Goal: Entertainment & Leisure: Consume media (video, audio)

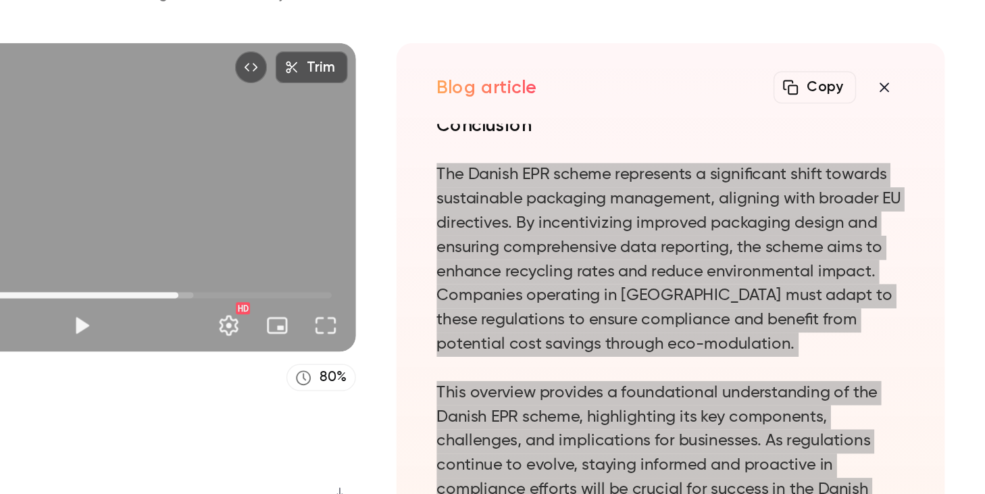
scroll to position [-1052, 0]
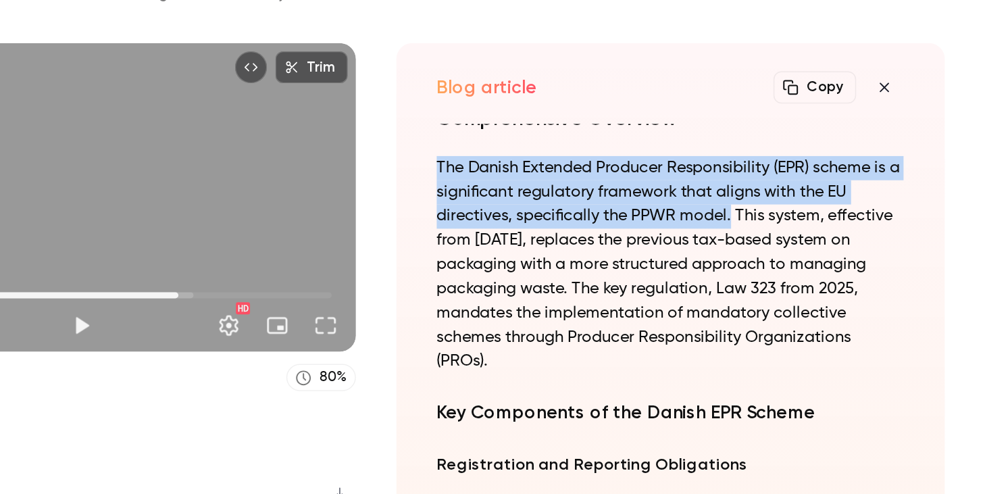
drag, startPoint x: 813, startPoint y: 272, endPoint x: 616, endPoint y: 238, distance: 200.3
click at [616, 238] on div "Understanding the Danish EPR Scheme: A Comprehensive Overview The Danish Extend…" at bounding box center [774, 319] width 330 height 286
copy p "The Danish Extended Producer Responsibility (EPR) scheme is a significant regul…"
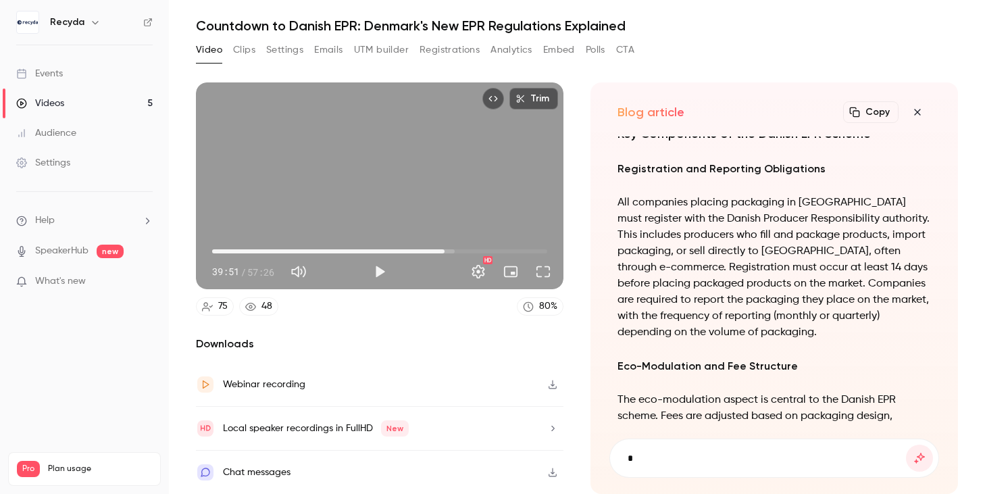
scroll to position [-955, 0]
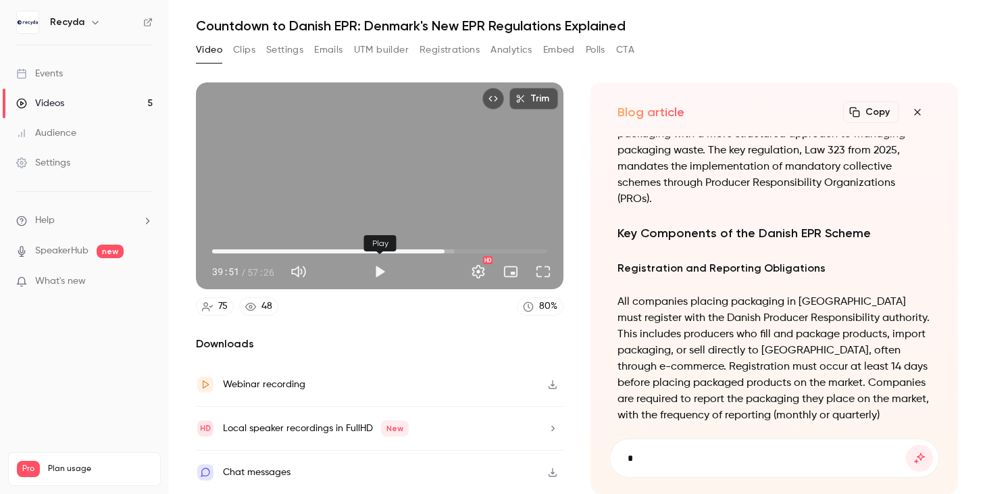
click at [382, 276] on button "Play" at bounding box center [379, 271] width 27 height 27
click at [472, 173] on div "Trim 40:12 40:12 / 57:26 HD" at bounding box center [380, 185] width 368 height 207
click at [374, 270] on button "Play" at bounding box center [379, 271] width 27 height 27
click at [440, 166] on div "Trim 40:27 40:27 / 57:26 HD" at bounding box center [380, 185] width 368 height 207
click at [382, 275] on button "Play" at bounding box center [379, 271] width 27 height 27
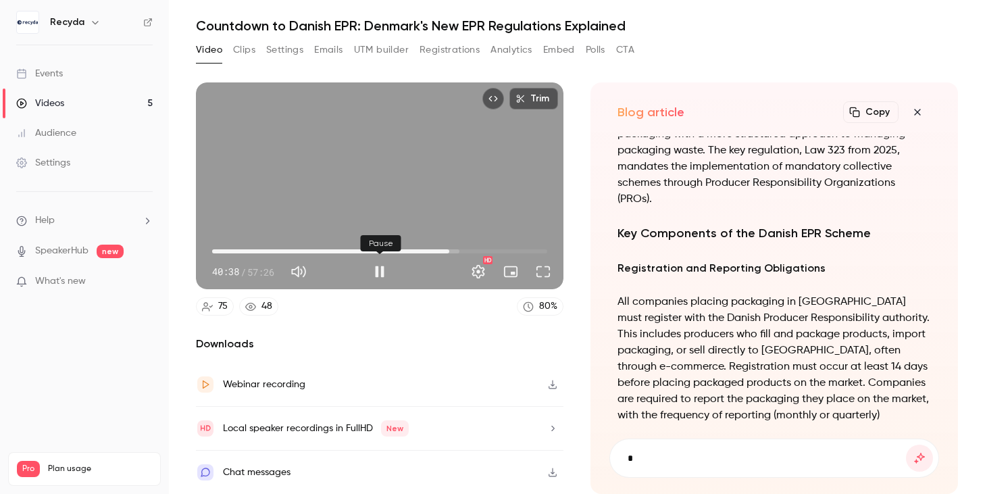
click at [382, 275] on button "Pause" at bounding box center [379, 271] width 27 height 27
click at [376, 274] on button "Play" at bounding box center [379, 271] width 27 height 27
click at [447, 250] on span "40:40" at bounding box center [449, 251] width 4 height 4
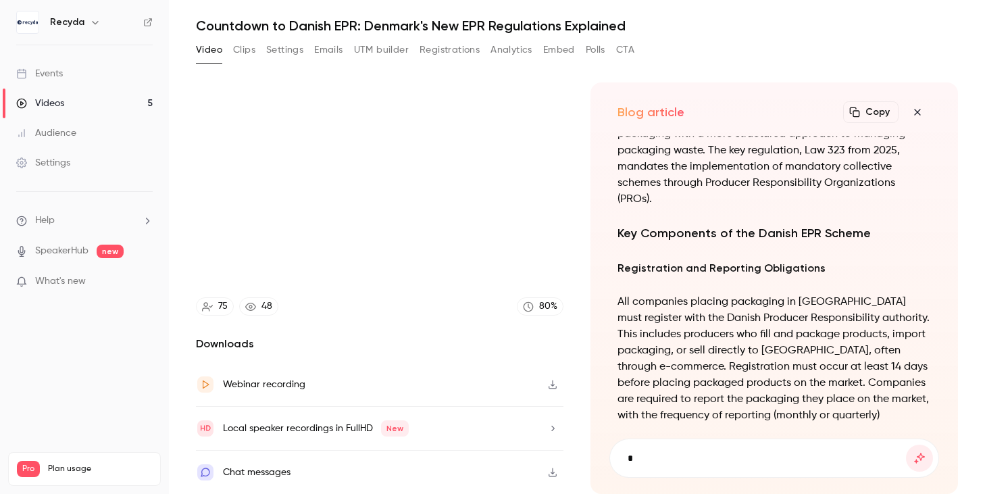
type input "******"
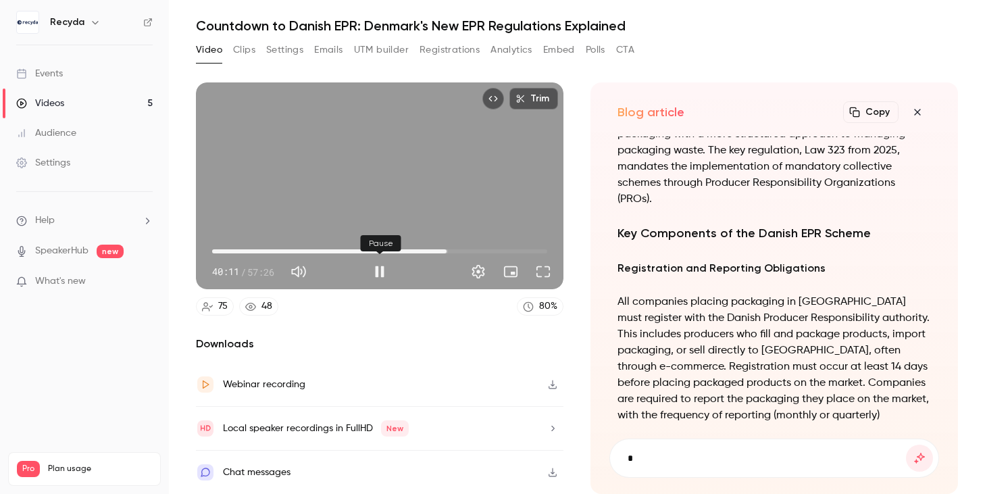
click at [379, 270] on button "Pause" at bounding box center [379, 271] width 27 height 27
click at [372, 279] on button "Pause" at bounding box center [379, 271] width 27 height 27
click at [380, 275] on button "Pause" at bounding box center [379, 271] width 27 height 27
click at [380, 272] on button "Pause" at bounding box center [379, 271] width 27 height 27
click at [382, 271] on button "Pause" at bounding box center [379, 271] width 27 height 27
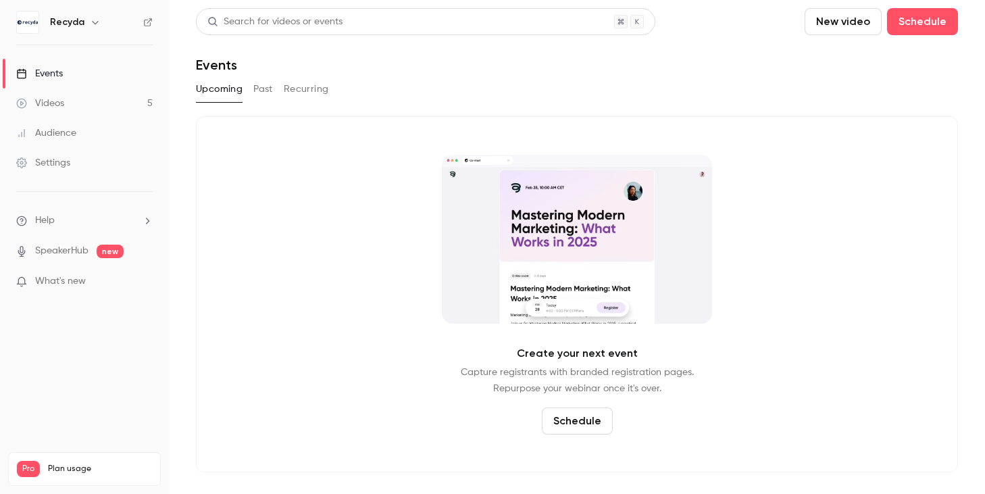
click at [267, 91] on button "Past" at bounding box center [263, 89] width 20 height 22
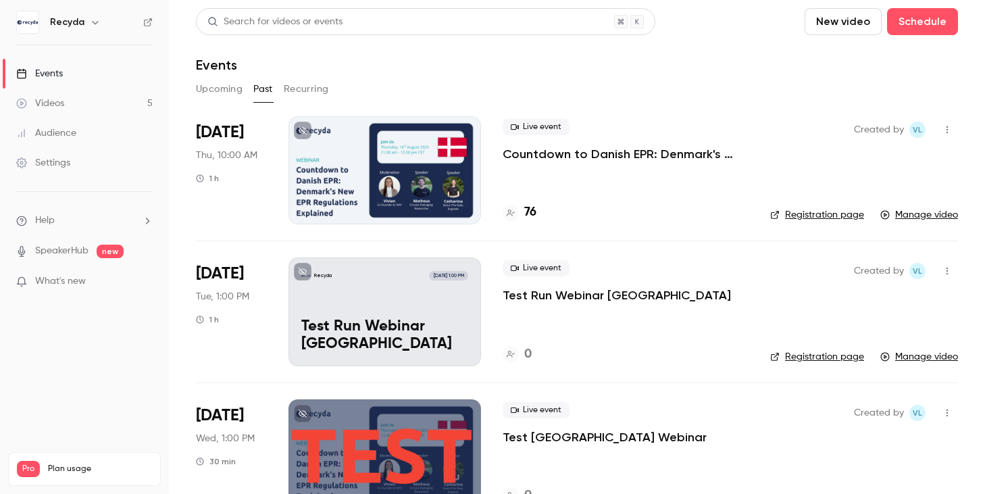
click at [426, 167] on div at bounding box center [384, 170] width 193 height 108
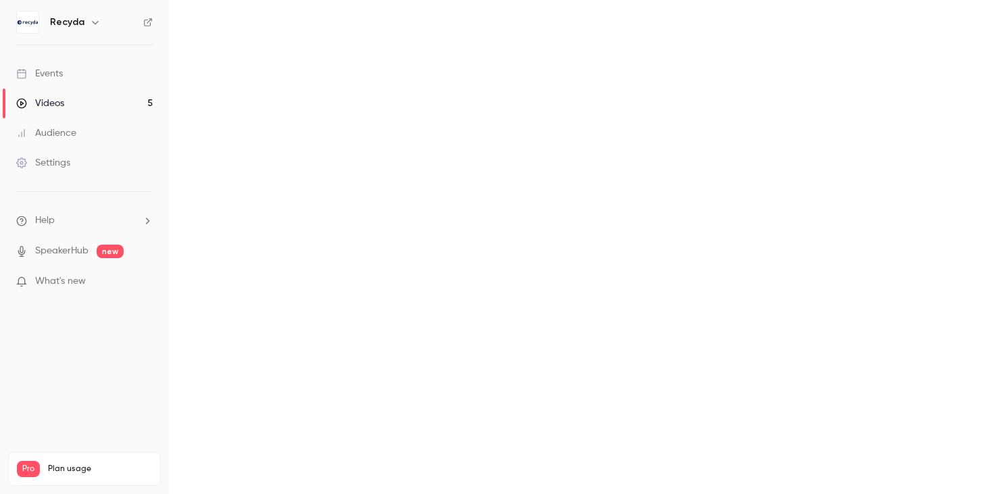
click at [426, 167] on main at bounding box center [577, 247] width 816 height 494
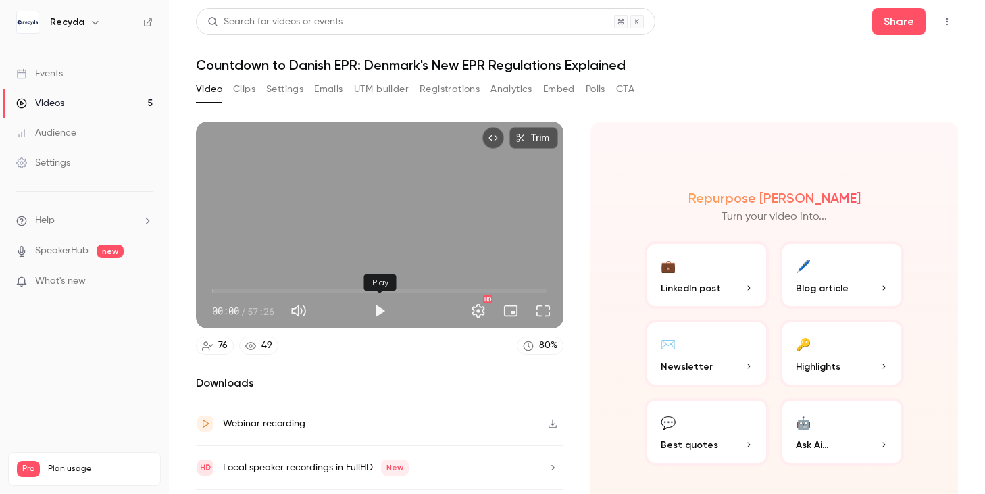
click at [384, 313] on button "Play" at bounding box center [379, 310] width 27 height 27
drag, startPoint x: 216, startPoint y: 289, endPoint x: 388, endPoint y: 280, distance: 172.5
click at [388, 288] on span "30:13" at bounding box center [388, 290] width 4 height 4
click at [424, 290] on span "36:21" at bounding box center [379, 291] width 335 height 22
click at [449, 289] on span "36:24" at bounding box center [379, 291] width 335 height 22
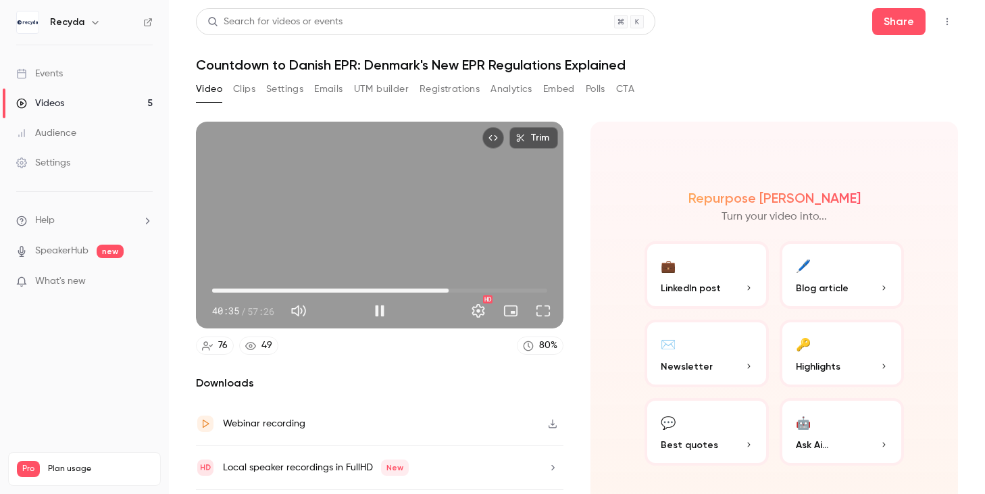
click at [425, 245] on div "Trim 40:35 40:35 / 57:26 HD" at bounding box center [380, 225] width 368 height 207
click at [380, 313] on button "Play" at bounding box center [379, 310] width 27 height 27
click at [408, 195] on div "Trim 40:40 40:40 / 57:26 HD" at bounding box center [380, 225] width 368 height 207
click at [382, 318] on button "Play" at bounding box center [379, 310] width 27 height 27
click at [381, 315] on button "Pause" at bounding box center [379, 310] width 27 height 27
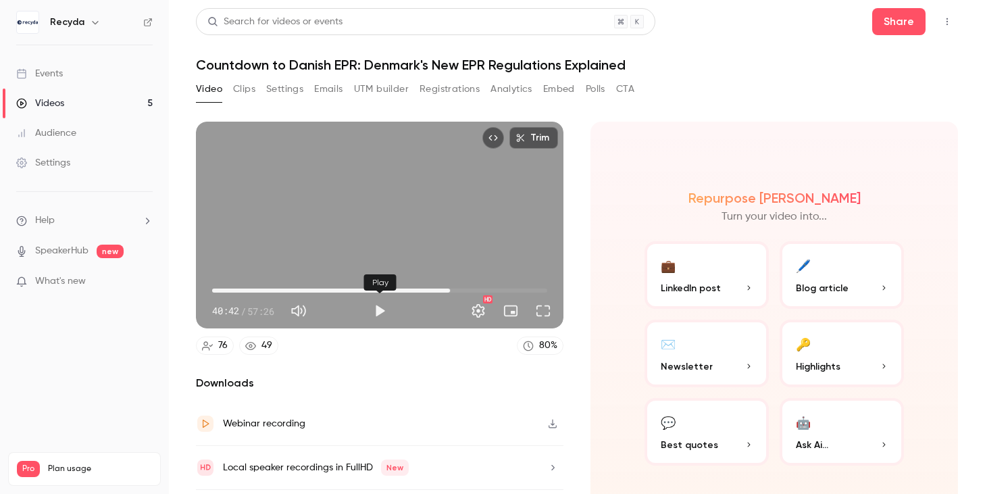
click at [386, 318] on button "Play" at bounding box center [379, 310] width 27 height 27
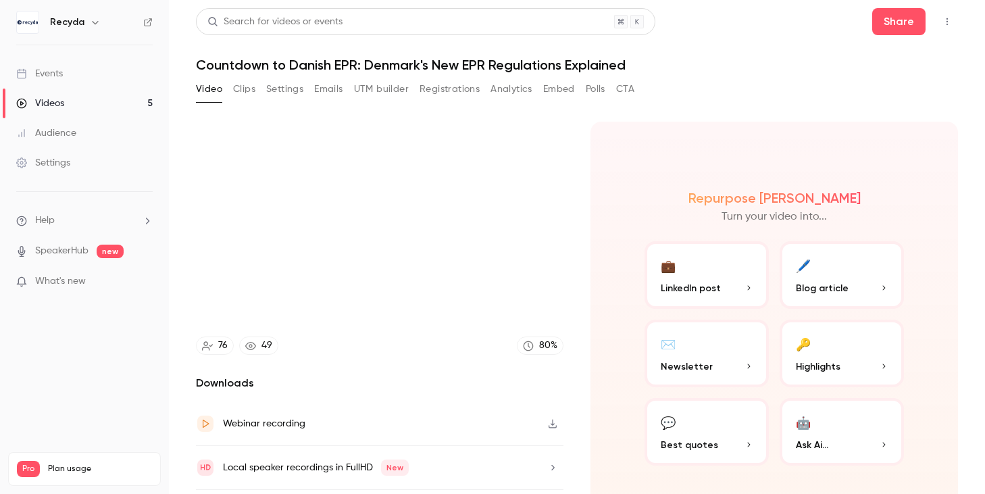
click at [393, 241] on div "Trim 40:45 40:45 / 57:26 HD" at bounding box center [380, 225] width 368 height 207
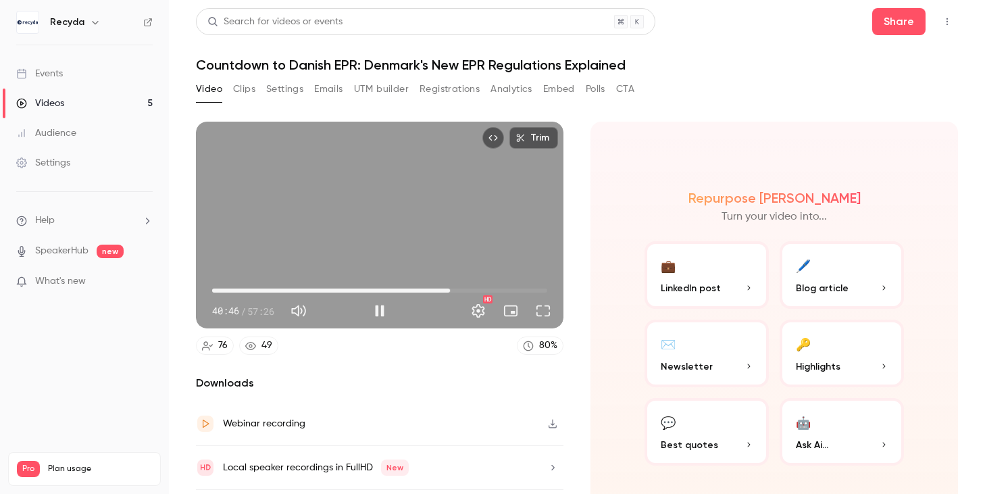
click at [459, 211] on div "Trim 40:46 40:46 / 57:26 HD" at bounding box center [380, 225] width 368 height 207
click at [440, 288] on span "39:08" at bounding box center [379, 291] width 335 height 22
click at [378, 309] on button "Play" at bounding box center [379, 310] width 27 height 27
click at [446, 288] on span "40:04" at bounding box center [446, 290] width 4 height 4
click at [483, 156] on div "Trim 40:45 40:45 / 57:26 HD" at bounding box center [380, 225] width 368 height 207
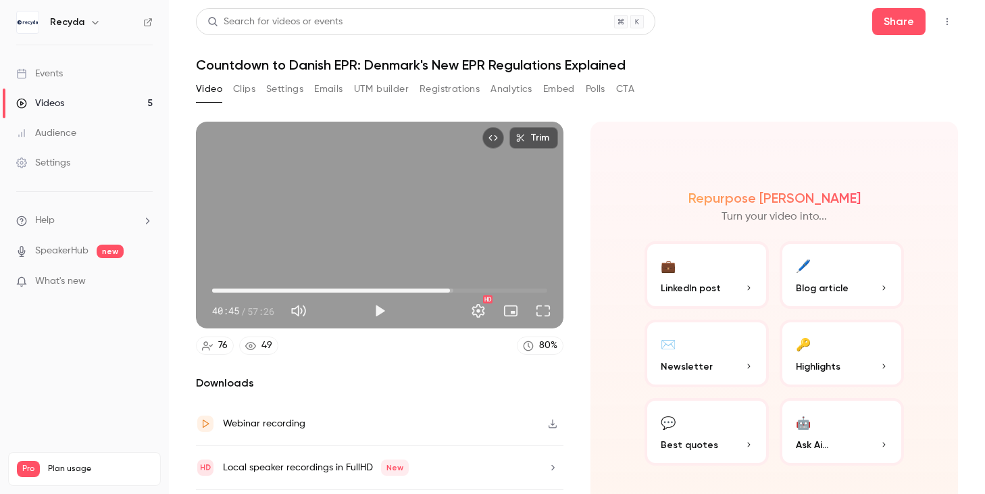
click at [378, 314] on button "Play" at bounding box center [379, 310] width 27 height 27
click at [377, 314] on button "Pause" at bounding box center [379, 310] width 27 height 27
click at [434, 218] on div "Trim 40:50 40:50 / 57:26" at bounding box center [380, 225] width 368 height 207
click at [399, 237] on div "Trim 40:52 40:52 / 57:26" at bounding box center [380, 225] width 368 height 207
click at [495, 207] on div "Trim 40:52 40:52 / 57:26" at bounding box center [380, 225] width 368 height 207
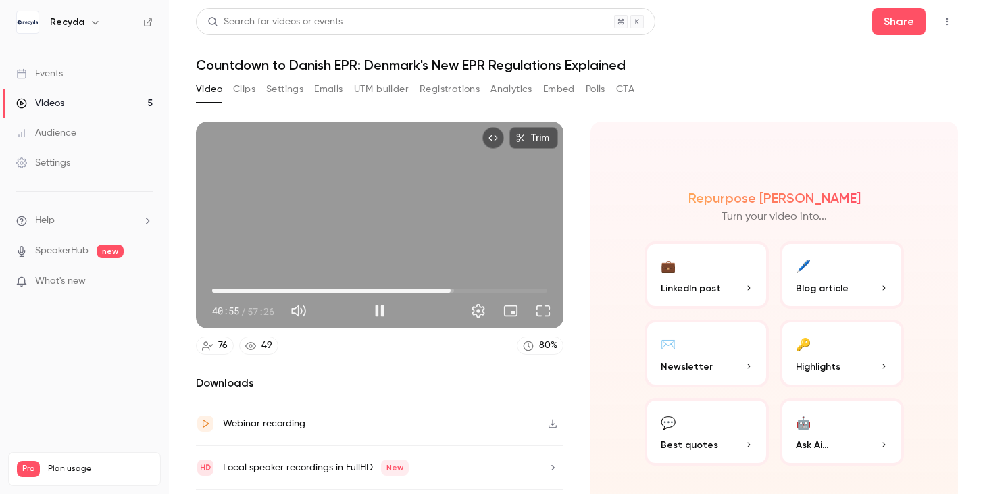
click at [489, 211] on div "Trim 40:55 40:55 / 57:26" at bounding box center [380, 225] width 368 height 207
click at [492, 193] on div "Trim 40:55 40:55 / 57:26" at bounding box center [380, 225] width 368 height 207
click at [477, 213] on div "Trim 40:58 40:58 / 57:26" at bounding box center [380, 225] width 368 height 207
click at [475, 199] on div "Trim 40:58 40:58 / 57:26" at bounding box center [380, 225] width 368 height 207
click at [471, 202] on div "Trim 40:59 40:59 / 57:26" at bounding box center [380, 225] width 368 height 207
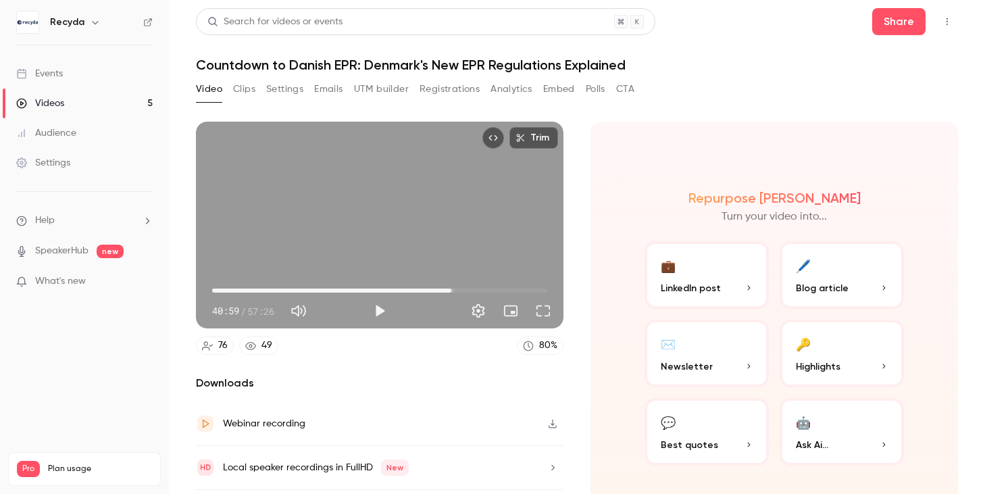
click at [468, 255] on div "Trim 40:59 40:59 / 57:26" at bounding box center [380, 225] width 368 height 207
click at [435, 245] on div "Trim 41:00 41:00 / 57:26" at bounding box center [380, 225] width 368 height 207
click at [476, 201] on div "Trim 41:00 41:00 / 57:26" at bounding box center [380, 225] width 368 height 207
click at [476, 201] on div "Trim 41:03 41:03 / 57:26" at bounding box center [380, 225] width 368 height 207
click at [426, 194] on div "Trim 41:05 41:05 / 57:26" at bounding box center [380, 225] width 368 height 207
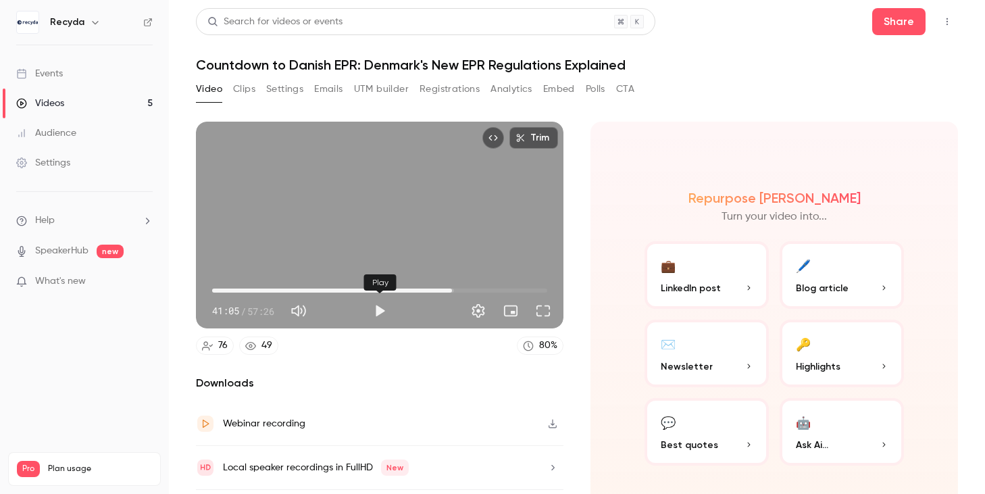
click at [380, 307] on button "Play" at bounding box center [379, 310] width 27 height 27
click at [398, 236] on div "Trim 41:05 41:05 / 57:26" at bounding box center [380, 225] width 368 height 207
click at [490, 219] on div "Trim 41:06 41:06 / 57:26" at bounding box center [380, 225] width 368 height 207
click at [382, 309] on button "Pause" at bounding box center [379, 310] width 27 height 27
click at [469, 199] on div "Trim 41:08 41:08 / 57:26" at bounding box center [380, 225] width 368 height 207
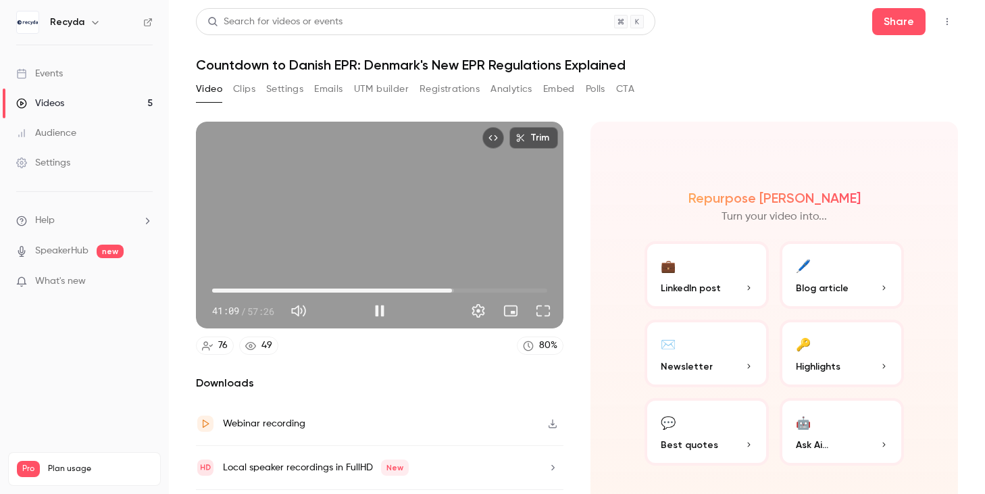
click at [467, 198] on div "Trim 41:09 41:09 / 57:26" at bounding box center [380, 225] width 368 height 207
click at [382, 313] on button "Play" at bounding box center [379, 310] width 27 height 27
click at [382, 312] on button "Pause" at bounding box center [379, 310] width 27 height 27
click at [384, 312] on button "Play" at bounding box center [379, 310] width 27 height 27
click at [384, 312] on button "Pause" at bounding box center [379, 310] width 27 height 27
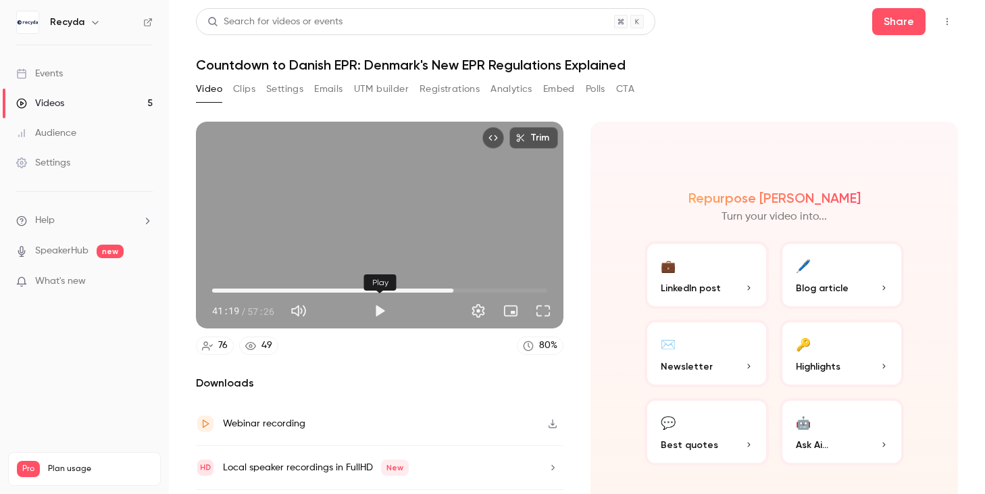
click at [380, 311] on button "Play" at bounding box center [379, 310] width 27 height 27
click at [451, 289] on span "40:52" at bounding box center [451, 290] width 4 height 4
click at [449, 208] on div "Trim 41:19 41:19 / 57:26" at bounding box center [380, 225] width 368 height 207
click at [385, 311] on button "Play" at bounding box center [379, 310] width 27 height 27
click at [375, 311] on button "Pause" at bounding box center [379, 310] width 27 height 27
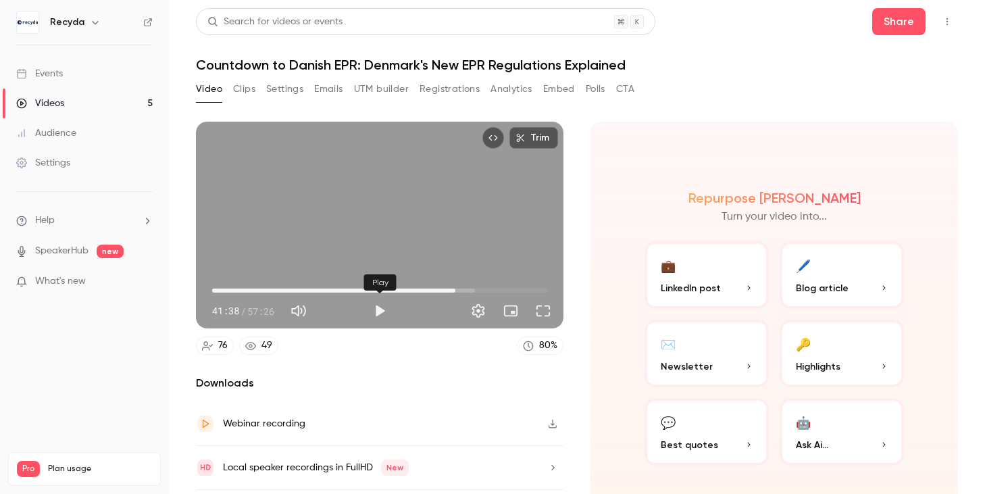
click at [387, 309] on button "Play" at bounding box center [379, 310] width 27 height 27
click at [387, 309] on button "Pause" at bounding box center [379, 310] width 27 height 27
click at [374, 310] on button "Play" at bounding box center [379, 310] width 27 height 27
click at [374, 310] on button "Pause" at bounding box center [379, 310] width 27 height 27
click at [374, 310] on button "Play" at bounding box center [379, 310] width 27 height 27
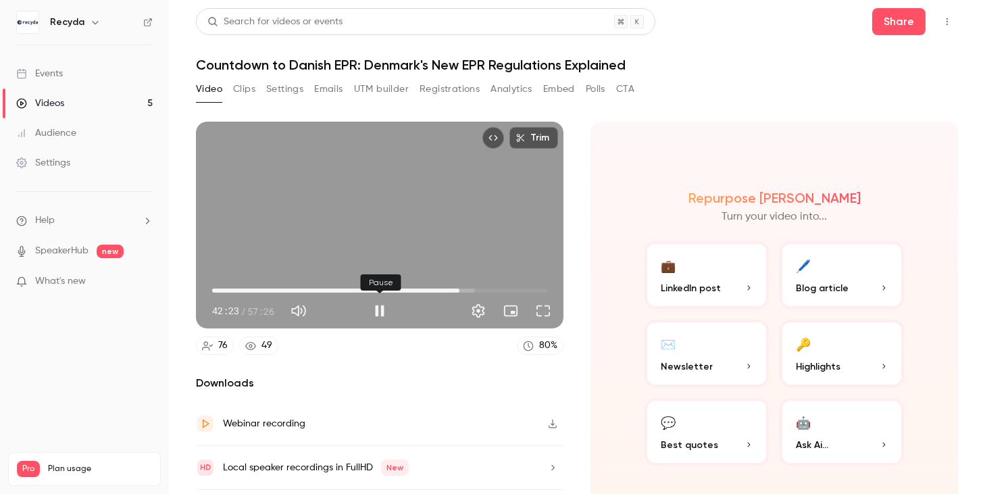
click at [382, 309] on button "Pause" at bounding box center [379, 310] width 27 height 27
click at [384, 310] on button "Play" at bounding box center [379, 310] width 27 height 27
click at [378, 311] on button "Pause" at bounding box center [379, 310] width 27 height 27
click at [461, 246] on div "Trim 42:30 42:30 / 57:26" at bounding box center [380, 225] width 368 height 207
click at [379, 315] on button "Pause" at bounding box center [379, 310] width 27 height 27
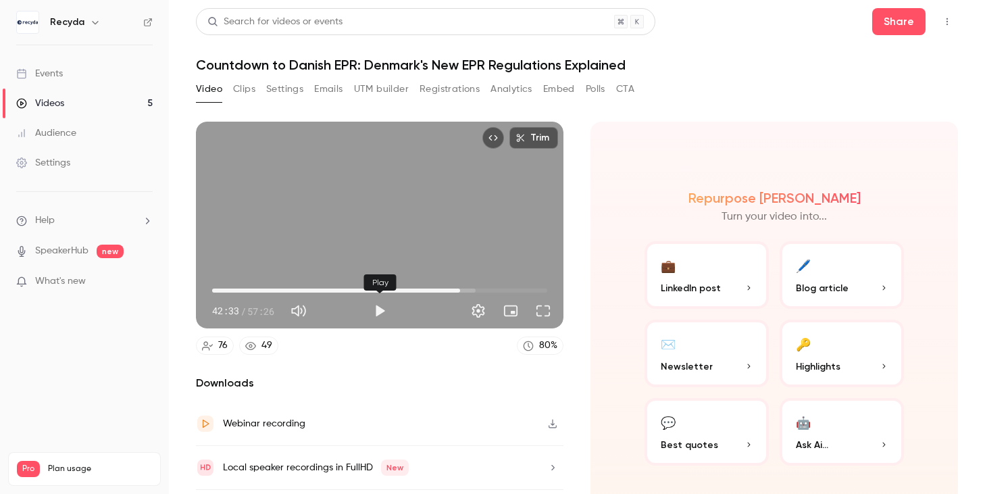
click at [384, 310] on button "Play" at bounding box center [379, 310] width 27 height 27
click at [382, 309] on button "Pause" at bounding box center [379, 310] width 27 height 27
click at [382, 307] on button "Play" at bounding box center [379, 310] width 27 height 27
click at [381, 309] on button "Pause" at bounding box center [379, 310] width 27 height 27
click at [390, 317] on button "Play" at bounding box center [379, 310] width 27 height 27
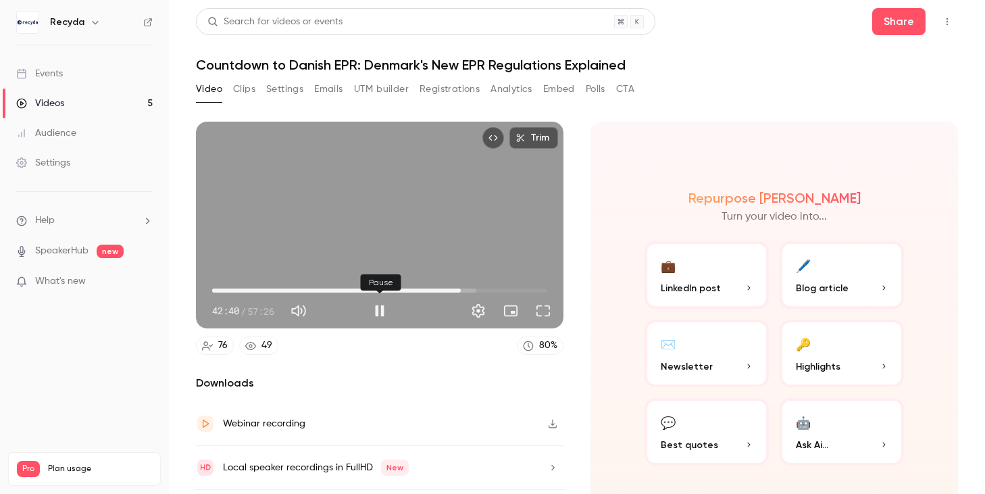
click at [380, 315] on button "Pause" at bounding box center [379, 310] width 27 height 27
click at [380, 311] on button "Play" at bounding box center [379, 310] width 27 height 27
click at [379, 311] on button "Pause" at bounding box center [379, 310] width 27 height 27
click at [377, 313] on button "Play" at bounding box center [379, 310] width 27 height 27
click at [379, 313] on button "Pause" at bounding box center [379, 310] width 27 height 27
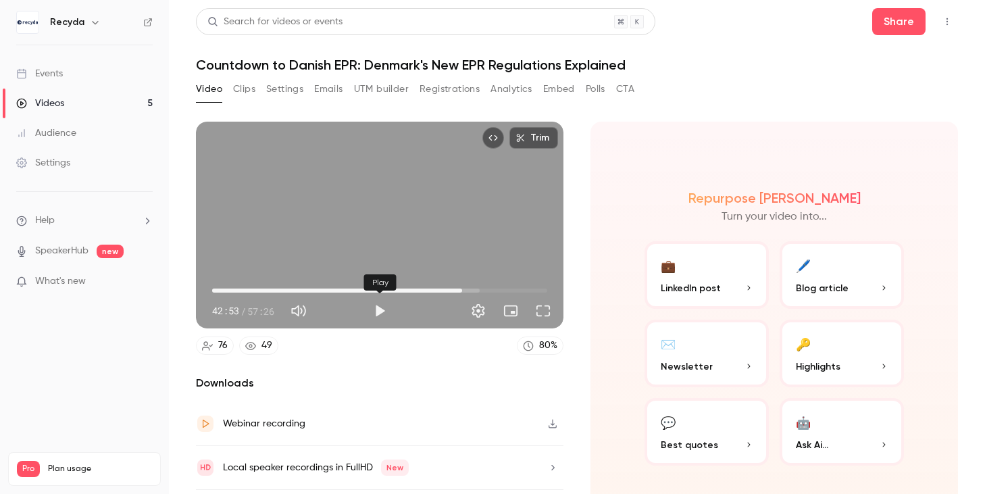
click at [383, 313] on button "Play" at bounding box center [379, 310] width 27 height 27
click at [382, 311] on button "Pause" at bounding box center [379, 310] width 27 height 27
click at [476, 245] on div "Trim 42:59 42:59 / 57:26" at bounding box center [380, 225] width 368 height 207
click at [386, 308] on button "Pause" at bounding box center [379, 310] width 27 height 27
click at [384, 310] on button "Play" at bounding box center [379, 310] width 27 height 27
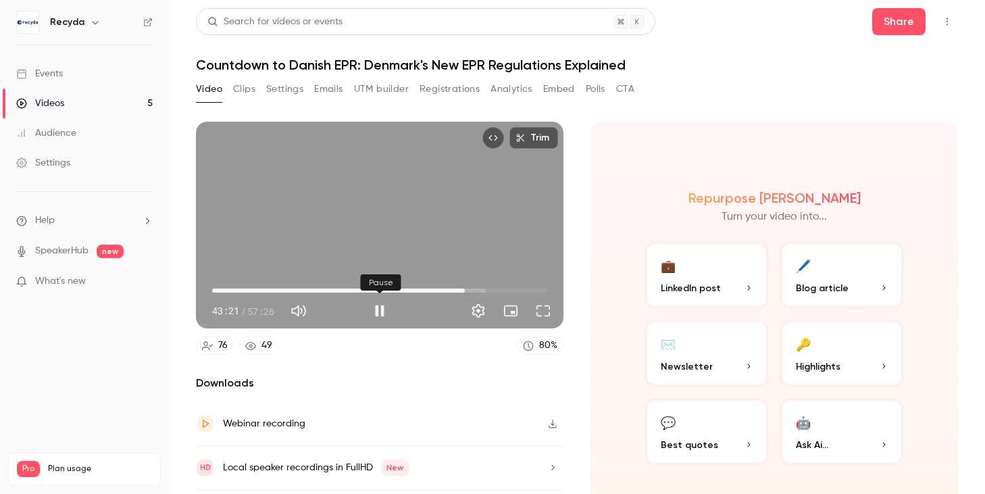
click at [382, 309] on button "Pause" at bounding box center [379, 310] width 27 height 27
click at [382, 309] on button "Play" at bounding box center [379, 310] width 27 height 27
click at [382, 315] on button "Pause" at bounding box center [379, 310] width 27 height 27
click at [388, 313] on button "Play" at bounding box center [379, 310] width 27 height 27
click at [380, 309] on button "Pause" at bounding box center [379, 310] width 27 height 27
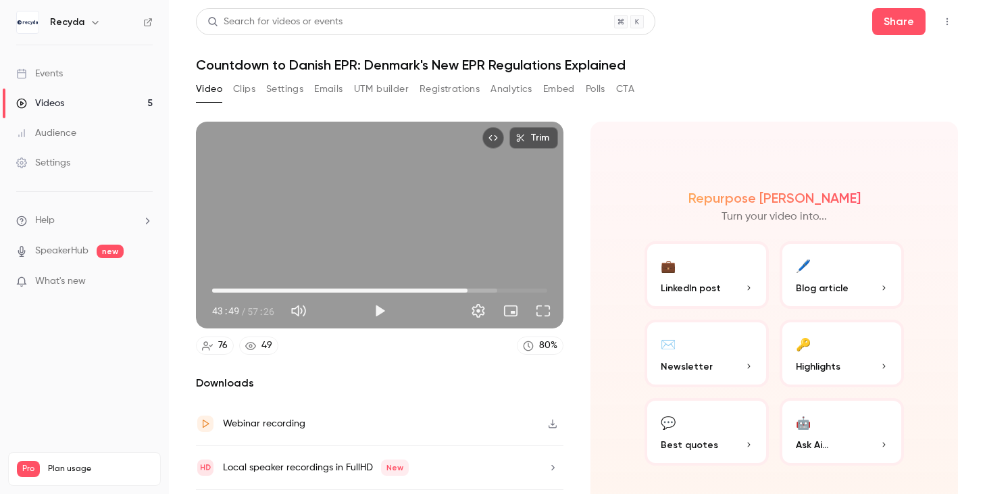
click at [430, 223] on div "Trim 43:49 43:49 / 57:26" at bounding box center [380, 225] width 368 height 207
click at [467, 288] on span "44:00" at bounding box center [469, 290] width 4 height 4
click at [471, 194] on div "Trim 43:56 43:56 / 57:26" at bounding box center [380, 225] width 368 height 207
click at [381, 312] on button "Play" at bounding box center [379, 310] width 27 height 27
click at [343, 218] on div "Trim 43:58 43:58 / 57:26" at bounding box center [380, 225] width 368 height 207
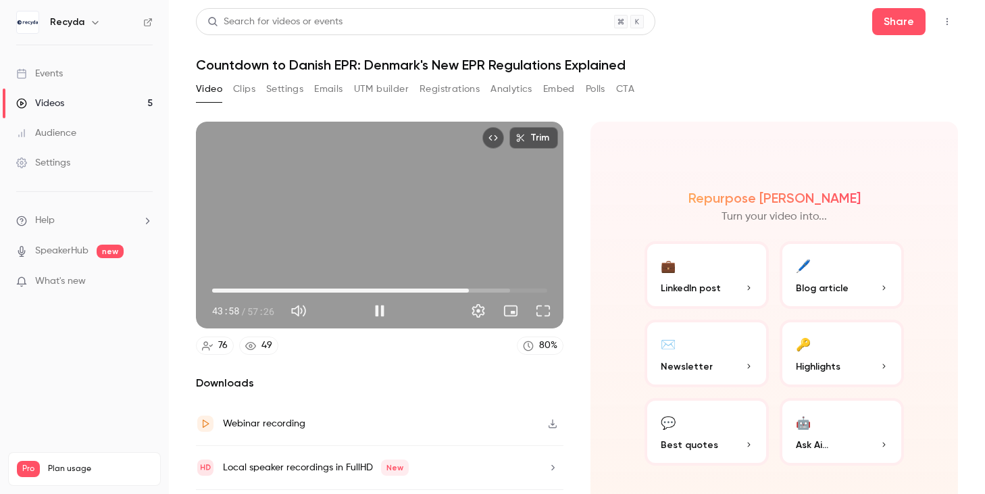
type input "******"
click at [376, 311] on button "Play" at bounding box center [379, 310] width 27 height 27
click at [423, 289] on span "36:07" at bounding box center [379, 291] width 335 height 22
click at [463, 288] on span "36:10" at bounding box center [379, 291] width 335 height 22
click at [478, 288] on span "43:00" at bounding box center [379, 291] width 335 height 22
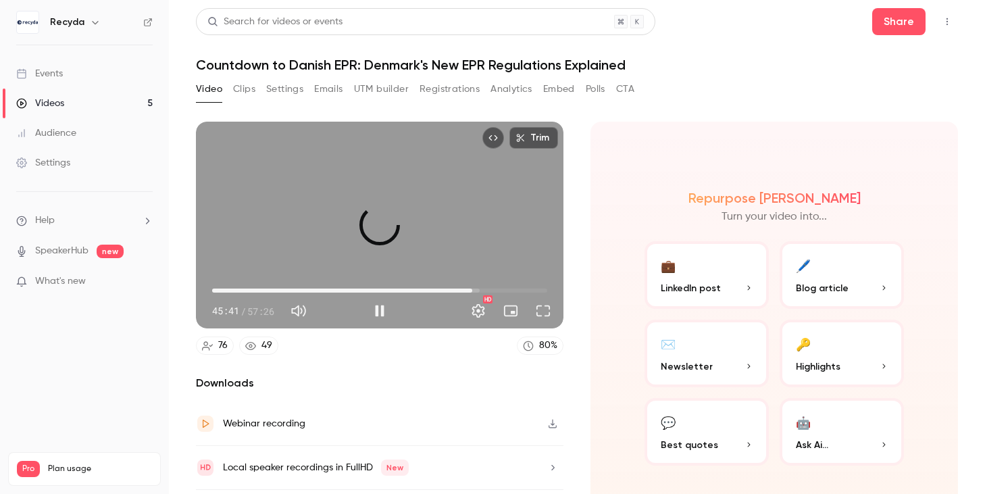
click at [472, 288] on span "44:34" at bounding box center [472, 290] width 4 height 4
click at [470, 288] on span "44:36" at bounding box center [472, 290] width 4 height 4
click at [465, 288] on span "43:41" at bounding box center [467, 290] width 4 height 4
click at [463, 288] on span "43:04" at bounding box center [463, 290] width 4 height 4
click at [466, 290] on span "43:08" at bounding box center [464, 290] width 4 height 4
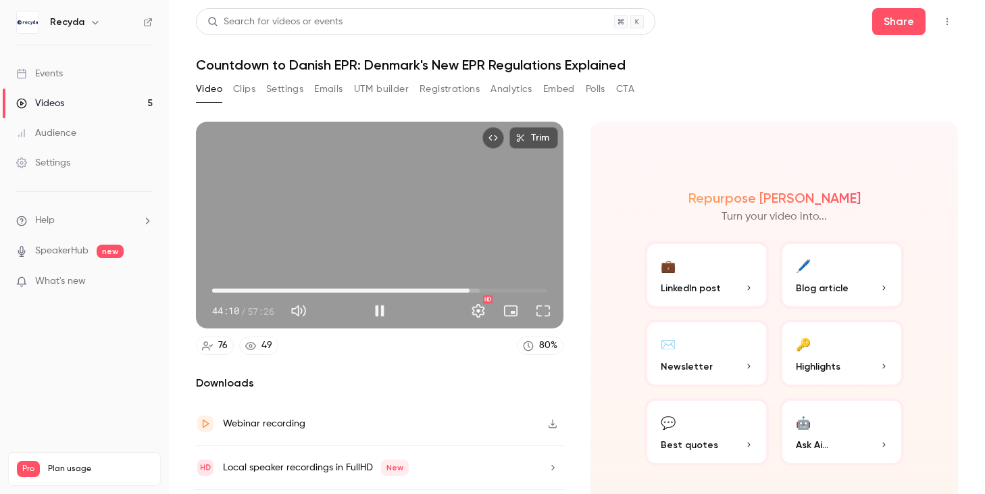
click at [467, 288] on span "44:10" at bounding box center [469, 290] width 4 height 4
click at [490, 224] on div "Trim 44:09 44:09 / 57:26 HD" at bounding box center [380, 225] width 368 height 207
click at [464, 289] on span "43:11" at bounding box center [464, 290] width 4 height 4
click at [374, 322] on button "Play" at bounding box center [379, 310] width 27 height 27
click at [440, 176] on div "Trim 43:43 43:43 / 57:26 HD" at bounding box center [380, 225] width 368 height 207
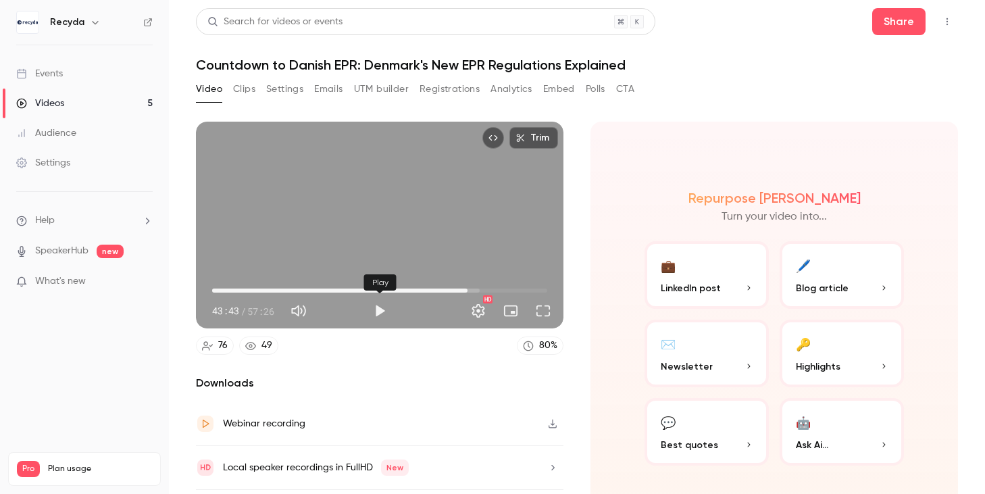
click at [380, 311] on button "Play" at bounding box center [379, 310] width 27 height 27
click at [449, 218] on div "Trim 44:05 44:05 / 57:26 HD" at bounding box center [380, 225] width 368 height 207
click at [437, 232] on div "Trim 44:05 44:05 / 57:26 HD" at bounding box center [380, 225] width 368 height 207
click at [384, 307] on button "Pause" at bounding box center [379, 310] width 27 height 27
click at [383, 305] on button "Play" at bounding box center [379, 310] width 27 height 27
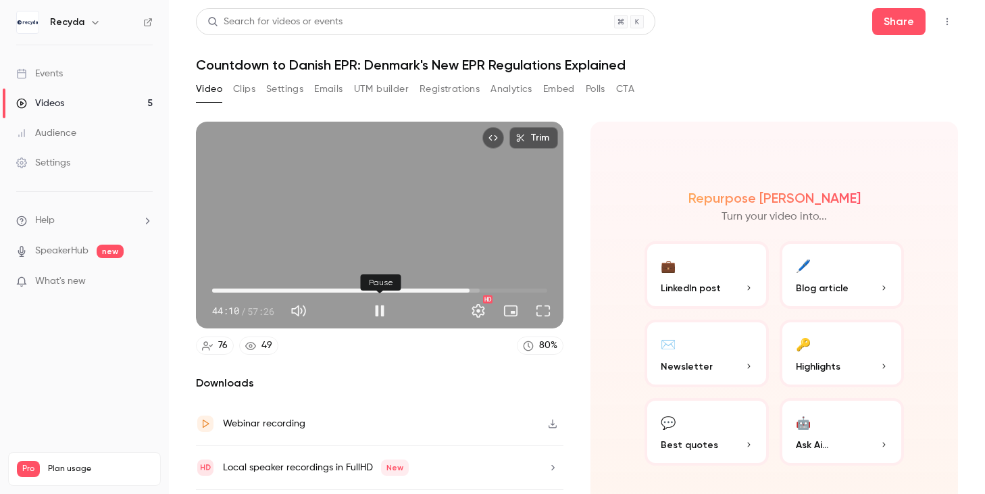
click at [382, 311] on button "Pause" at bounding box center [379, 310] width 27 height 27
click at [482, 196] on div "Trim 44:10 44:10 / 57:26 HD" at bounding box center [380, 225] width 368 height 207
click at [376, 310] on button "Pause" at bounding box center [379, 310] width 27 height 27
click at [386, 316] on button "Play" at bounding box center [379, 310] width 27 height 27
click at [381, 311] on button "Pause" at bounding box center [379, 310] width 27 height 27
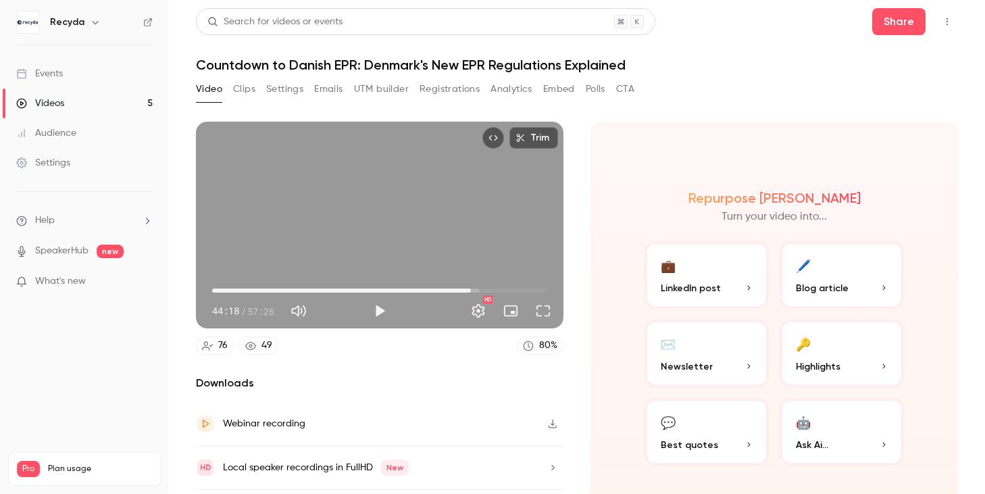
click at [503, 189] on div "Trim 44:18 44:18 / 57:26 HD" at bounding box center [380, 225] width 368 height 207
click at [468, 288] on span "43:53" at bounding box center [468, 290] width 4 height 4
click at [471, 176] on div "Trim 44:20 44:20 / 57:26 HD" at bounding box center [380, 225] width 368 height 207
click at [380, 311] on button "Play" at bounding box center [379, 310] width 27 height 27
click at [391, 231] on div "Trim 44:23 44:23 / 57:26 HD" at bounding box center [380, 225] width 368 height 207
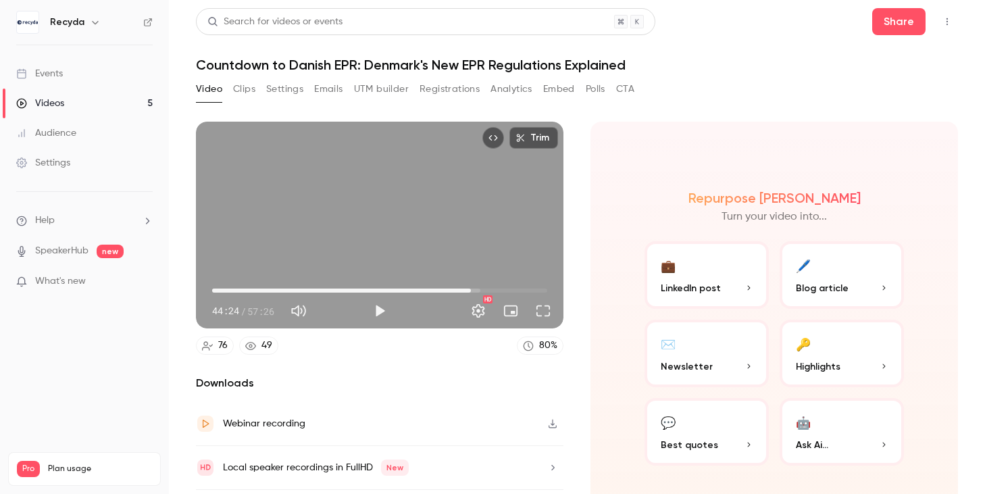
click at [450, 213] on div "Trim 44:24 44:24 / 57:26 HD" at bounding box center [380, 225] width 368 height 207
click at [449, 213] on div "Trim 44:25 44:25 / 57:26 HD" at bounding box center [380, 225] width 368 height 207
click at [484, 230] on div "Trim 44:25 44:25 / 57:26 HD" at bounding box center [380, 225] width 368 height 207
click at [484, 230] on div "Trim 44:27 44:27 / 57:26 HD" at bounding box center [380, 225] width 368 height 207
click at [470, 203] on div "Trim 44:27 44:27 / 57:26 HD" at bounding box center [380, 225] width 368 height 207
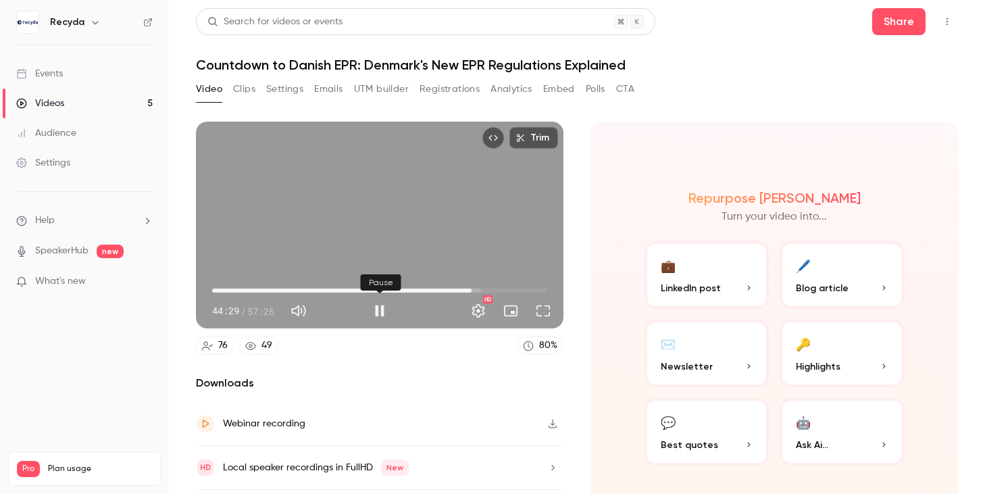
click at [386, 311] on button "Pause" at bounding box center [379, 310] width 27 height 27
click at [378, 313] on button "Play" at bounding box center [379, 310] width 27 height 27
click at [376, 206] on div "Trim 44:31 44:31 / 57:26 HD" at bounding box center [380, 225] width 368 height 207
click at [440, 227] on div "Trim 44:32 44:32 / 57:26 HD" at bounding box center [380, 225] width 368 height 207
click at [413, 234] on div "Trim 45:19 45:19 / 57:26 HD" at bounding box center [380, 225] width 368 height 207
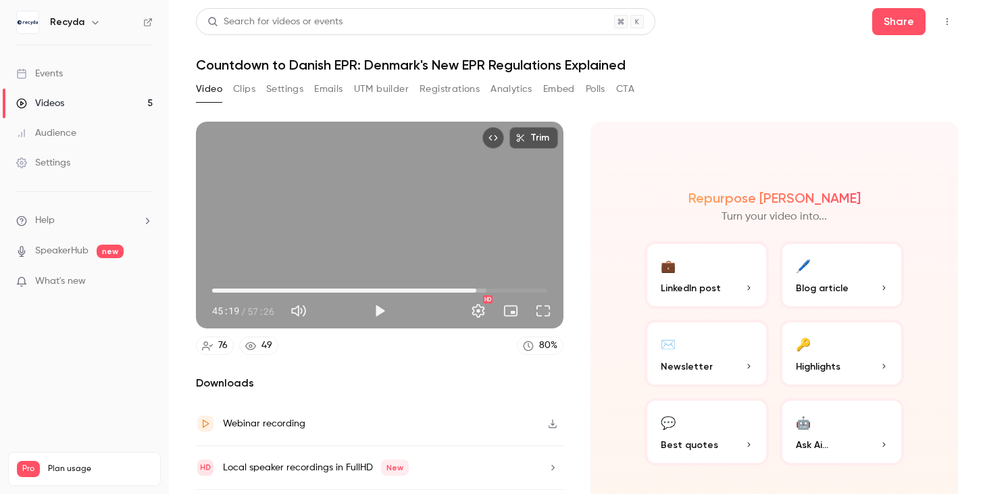
click at [377, 306] on button "Play" at bounding box center [379, 310] width 27 height 27
click at [382, 311] on button "Pause" at bounding box center [379, 310] width 27 height 27
type input "******"
click at [824, 288] on span "Blog article" at bounding box center [822, 288] width 53 height 14
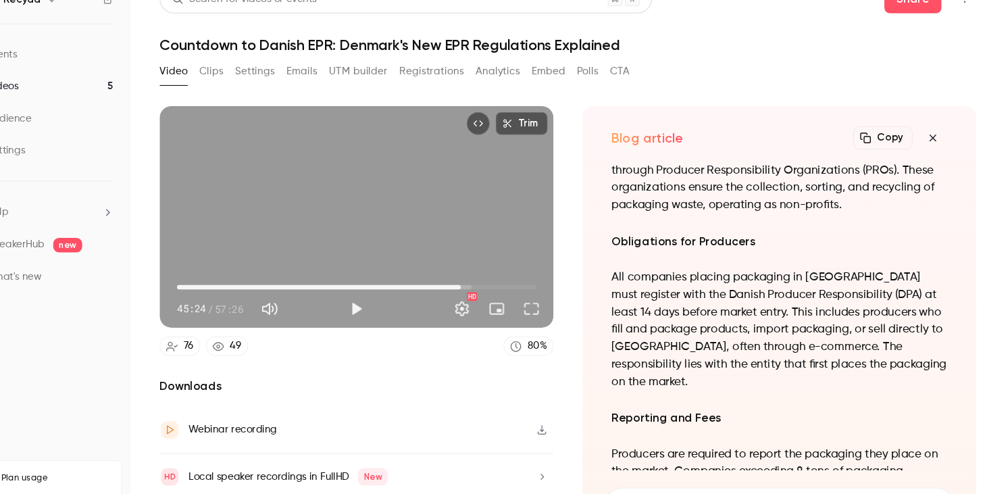
scroll to position [-1015, 0]
